Goal: Find specific page/section: Find specific page/section

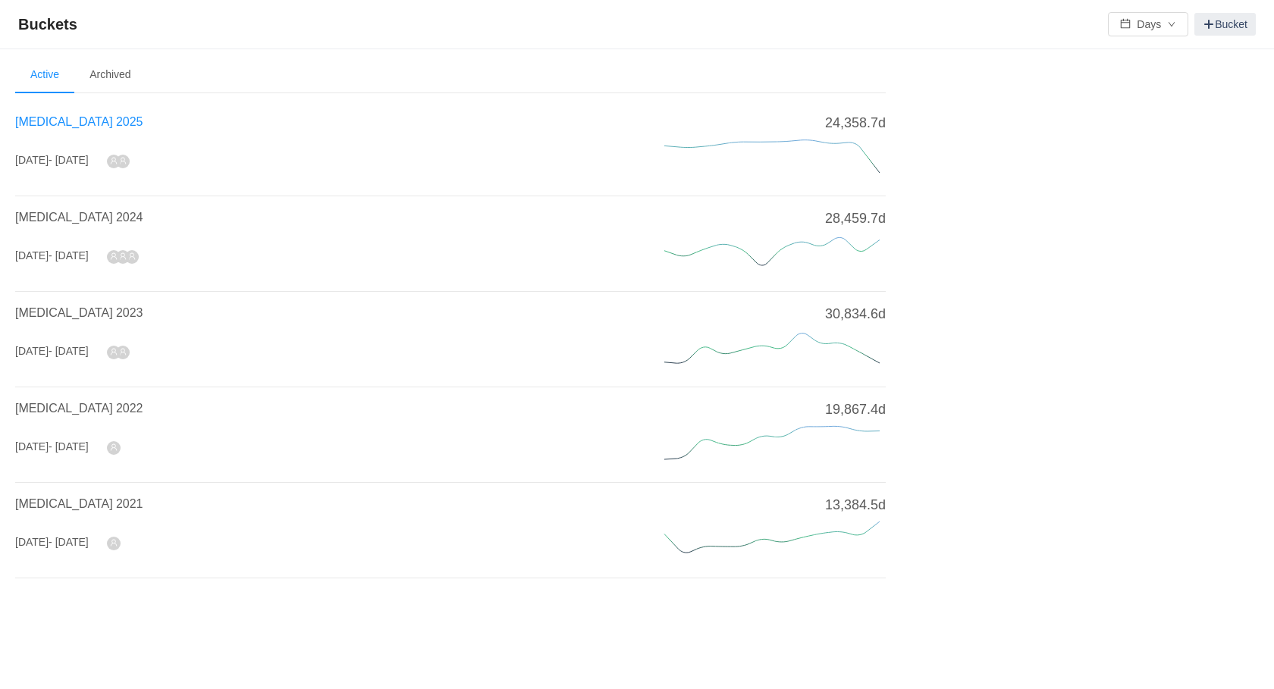
click at [67, 123] on span "[MEDICAL_DATA] 2025" at bounding box center [78, 121] width 127 height 13
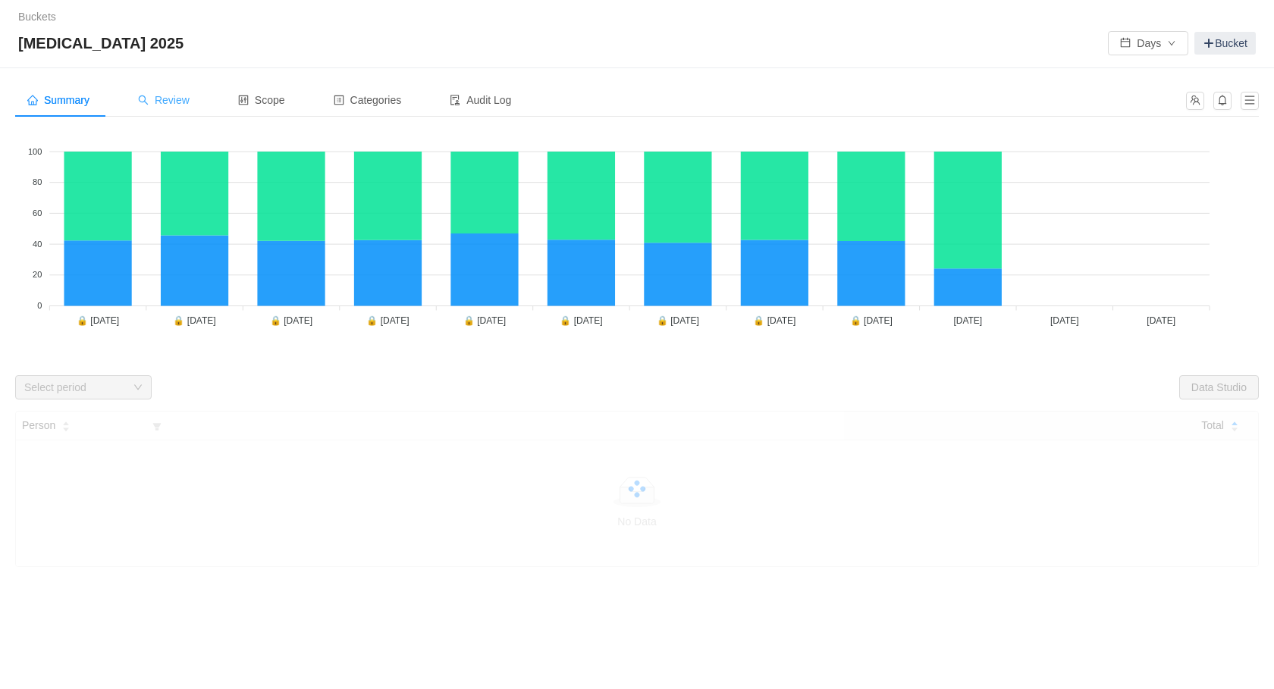
click at [202, 102] on div "Review" at bounding box center [164, 100] width 76 height 34
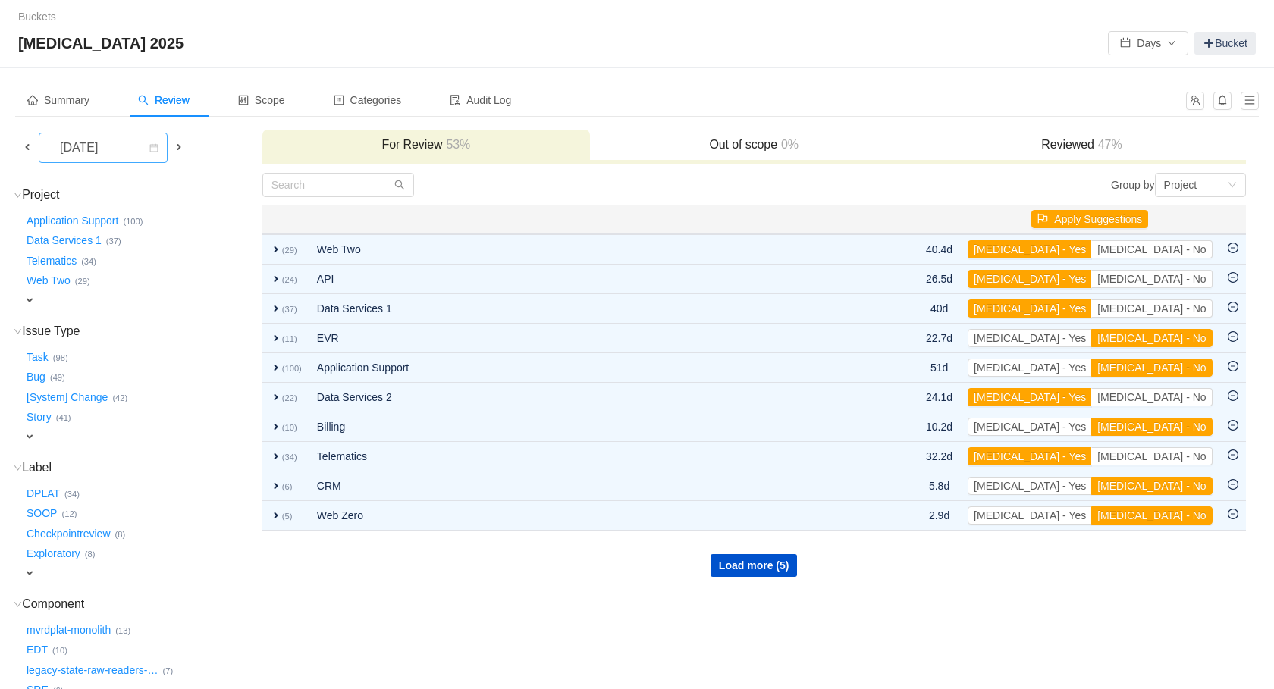
click at [113, 146] on div "[DATE]" at bounding box center [80, 147] width 65 height 29
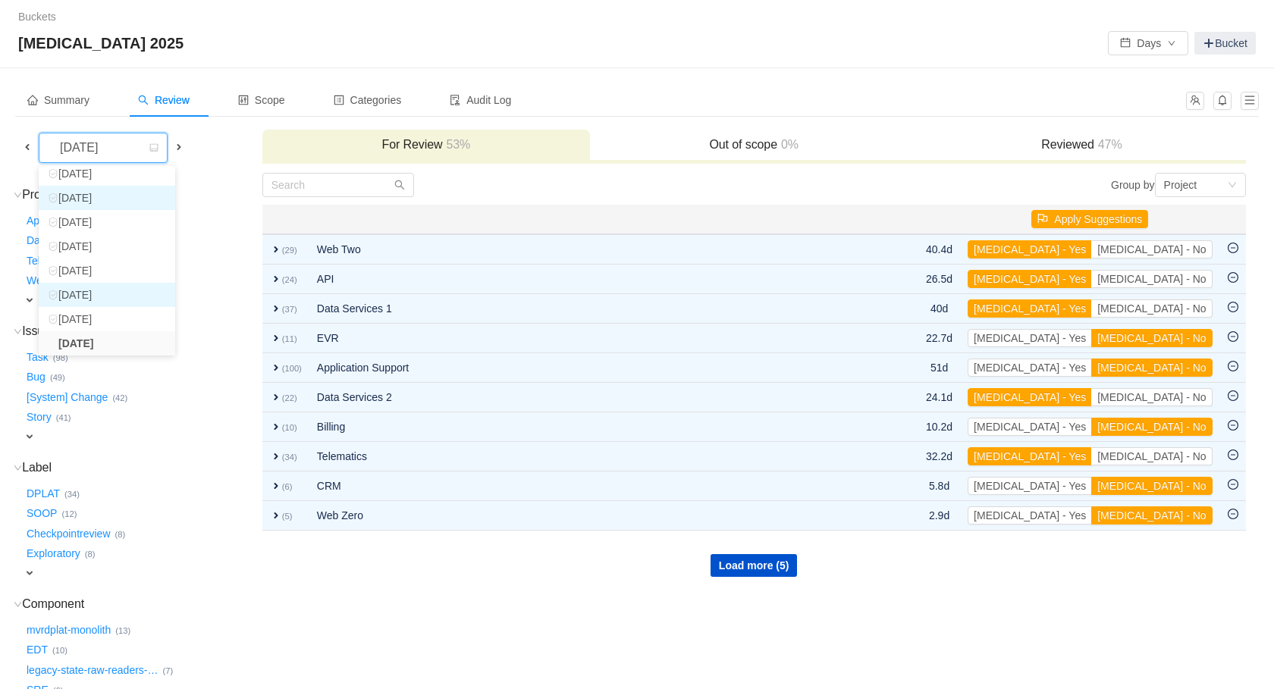
scroll to position [52, 0]
click at [105, 329] on li "September 2025" at bounding box center [107, 324] width 136 height 24
